Goal: Task Accomplishment & Management: Manage account settings

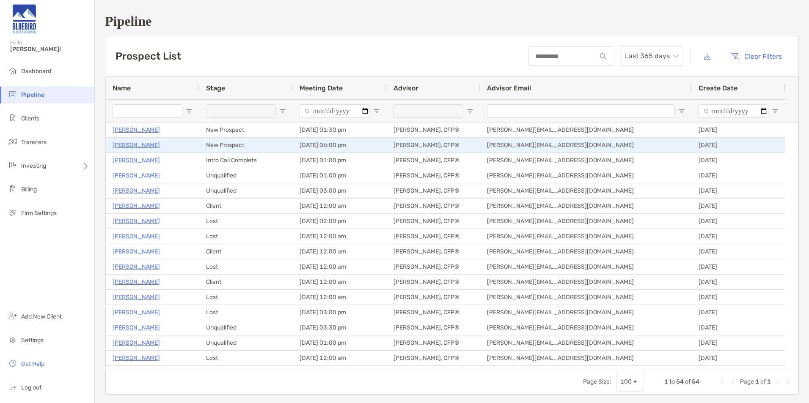
click at [137, 144] on p "[PERSON_NAME]" at bounding box center [136, 145] width 47 height 11
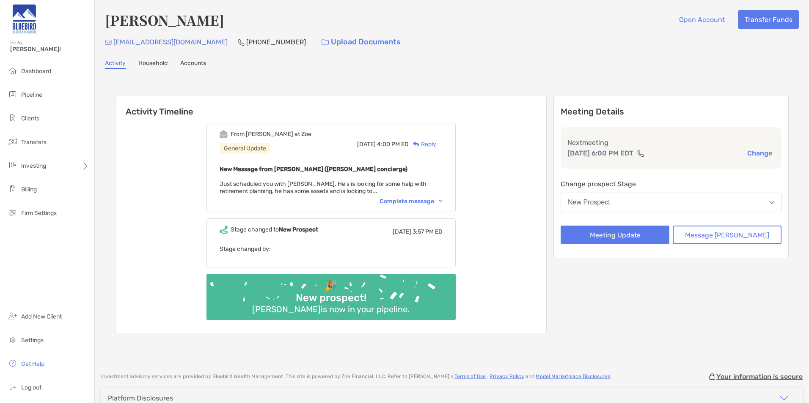
click at [410, 203] on div "Complete message" at bounding box center [410, 201] width 63 height 7
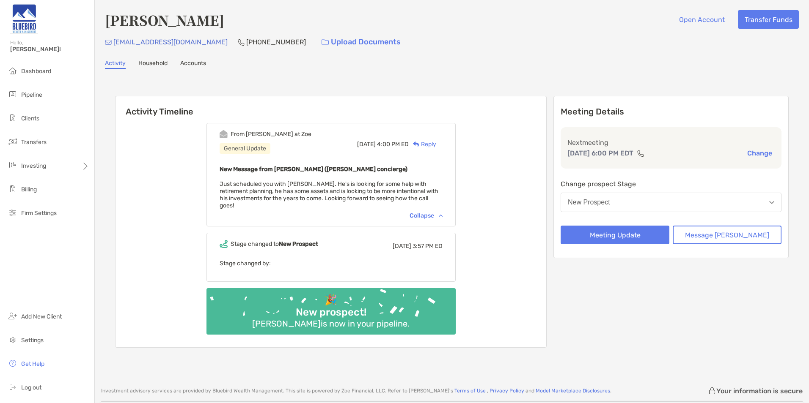
click at [598, 41] on div "[EMAIL_ADDRESS][DOMAIN_NAME] [PHONE_NUMBER] Upload Documents" at bounding box center [452, 42] width 694 height 18
